Goal: Task Accomplishment & Management: Manage account settings

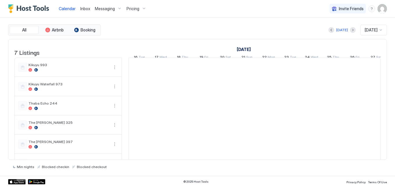
scroll to position [0, 323]
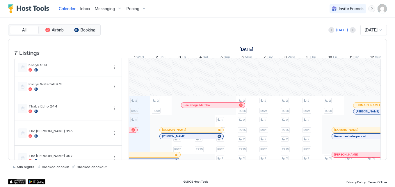
click at [85, 10] on span "Inbox" at bounding box center [85, 8] width 10 height 5
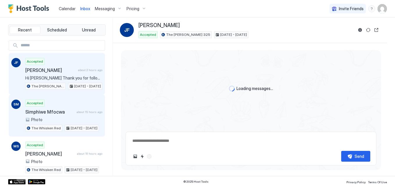
scroll to position [245, 0]
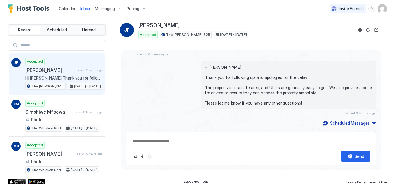
type textarea "*"
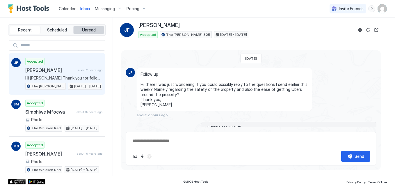
scroll to position [311, 0]
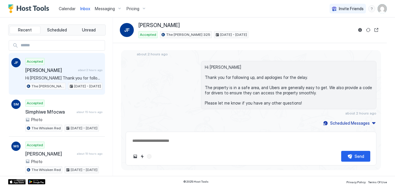
click at [108, 64] on div "Recent Scheduled Unread JF Accepted [PERSON_NAME] about 2 hours ago Hi [PERSON_…" at bounding box center [60, 96] width 105 height 158
click at [104, 10] on span "Messaging" at bounding box center [105, 8] width 20 height 5
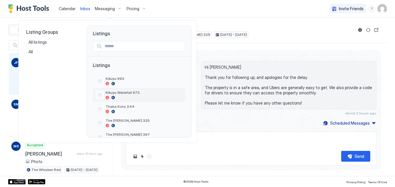
click at [127, 101] on div "Kikuyu Waterfall 973" at bounding box center [139, 95] width 93 height 14
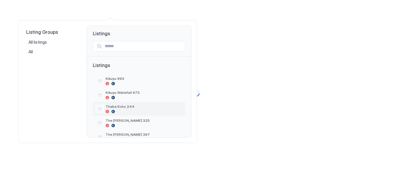
click at [129, 104] on span "Thaba Echo 244" at bounding box center [144, 106] width 77 height 4
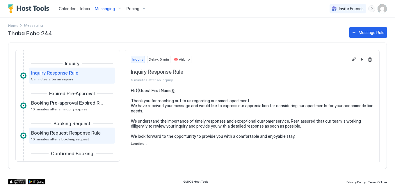
click at [83, 136] on span "Booking Request Response Rule" at bounding box center [66, 133] width 70 height 6
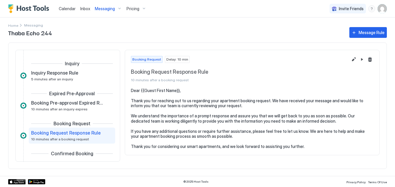
click at [83, 136] on span "Booking Request Response Rule" at bounding box center [66, 133] width 70 height 6
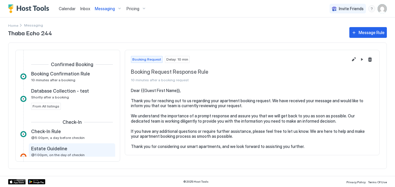
click at [74, 147] on div "Estate Guideline" at bounding box center [68, 148] width 74 height 6
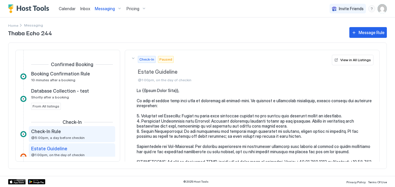
click at [72, 134] on div "Check-In Rule @5:00pm, a day before checkin" at bounding box center [68, 133] width 74 height 11
